Goal: Check status: Check status

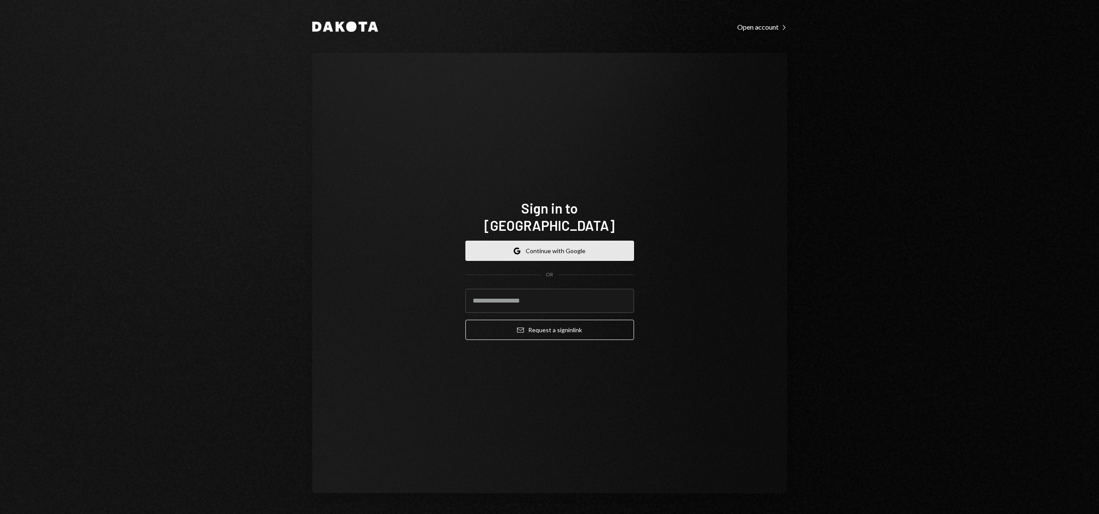
click at [563, 241] on button "Google Continue with Google" at bounding box center [549, 251] width 169 height 20
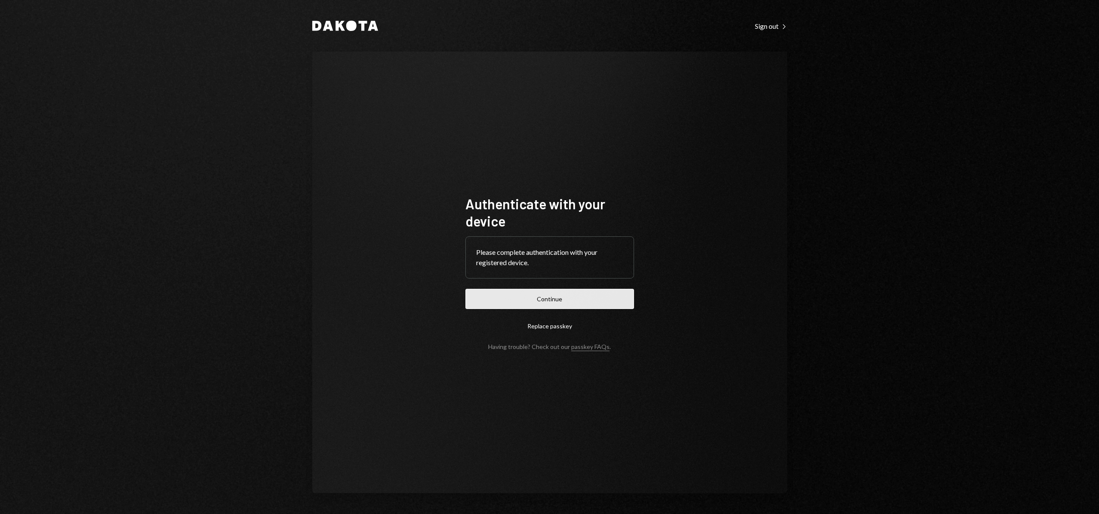
click at [584, 293] on button "Continue" at bounding box center [549, 299] width 169 height 20
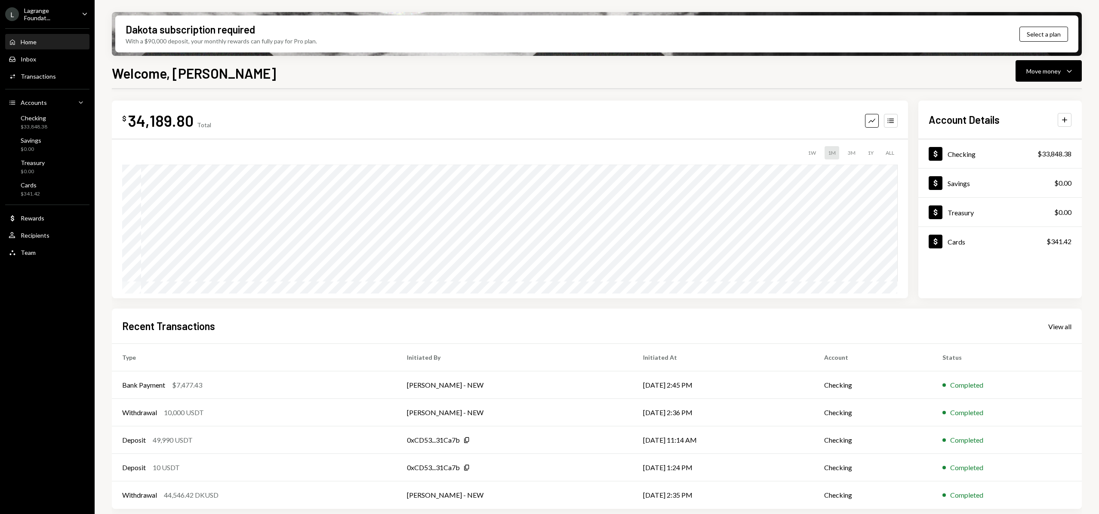
scroll to position [4, 0]
click at [276, 381] on div "Bank Payment $7,477.43" at bounding box center [254, 383] width 264 height 10
